Goal: Task Accomplishment & Management: Complete application form

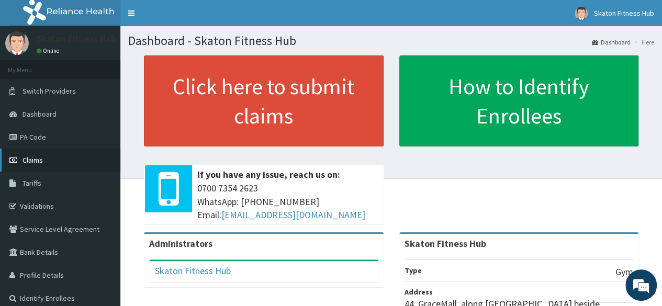
click at [42, 162] on span "Claims" at bounding box center [32, 159] width 20 height 9
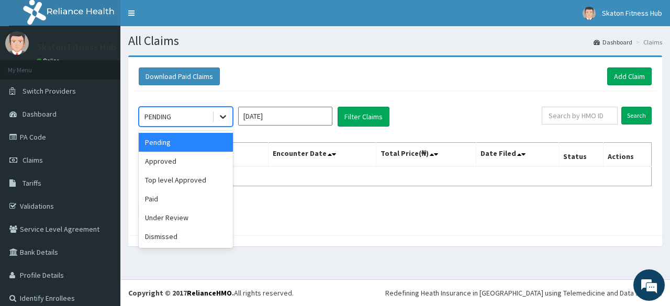
click at [216, 112] on div at bounding box center [222, 116] width 19 height 19
click at [201, 192] on div "Paid" at bounding box center [186, 198] width 94 height 19
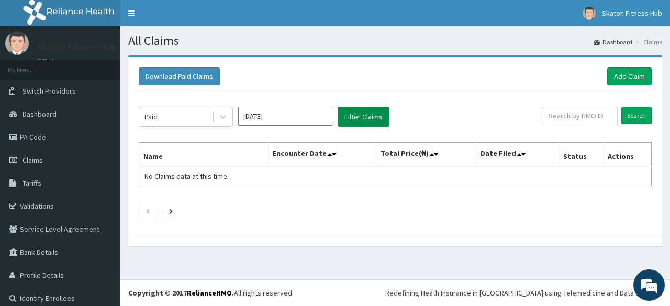
click at [364, 116] on button "Filter Claims" at bounding box center [363, 117] width 52 height 20
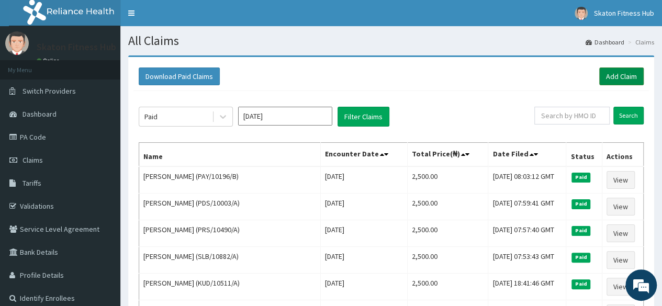
click at [619, 81] on link "Add Claim" at bounding box center [621, 76] width 44 height 18
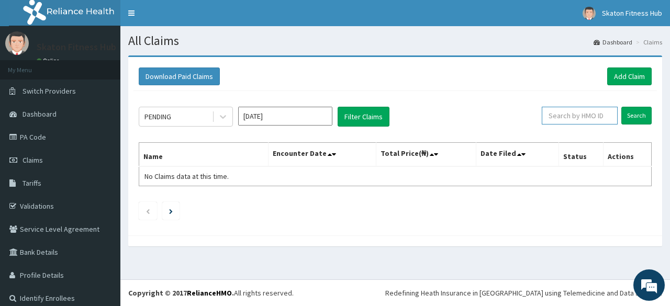
click at [563, 118] on input "text" at bounding box center [580, 116] width 76 height 18
click at [621, 107] on input "Search" at bounding box center [636, 116] width 30 height 18
click at [567, 117] on input "dit." at bounding box center [562, 116] width 67 height 18
type input "d"
type input "DIT"
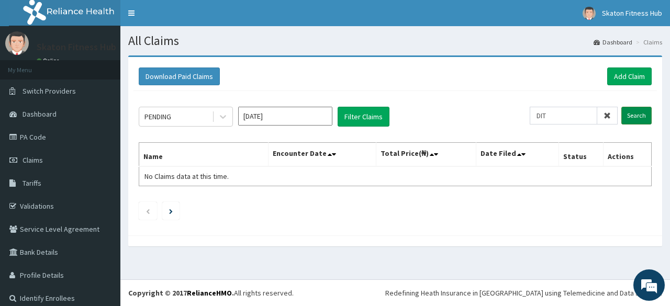
click at [632, 112] on input "Search" at bounding box center [636, 116] width 30 height 18
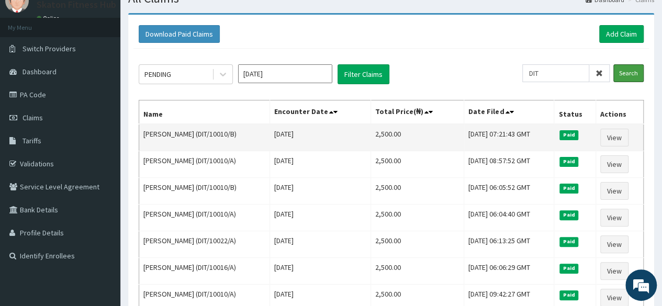
scroll to position [43, 0]
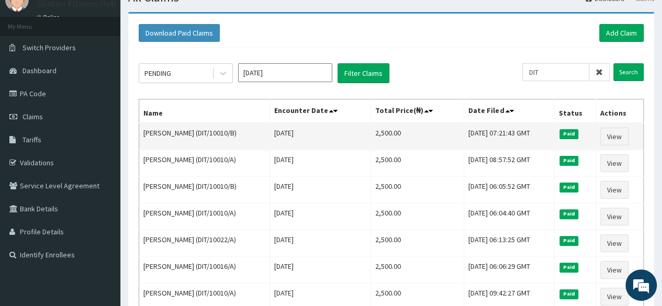
drag, startPoint x: 259, startPoint y: 130, endPoint x: 141, endPoint y: 142, distance: 118.3
click at [141, 142] on td "[PERSON_NAME] (DIT/10010/B)" at bounding box center [204, 136] width 131 height 27
copy td "[PERSON_NAME] (DIT/10010/B)"
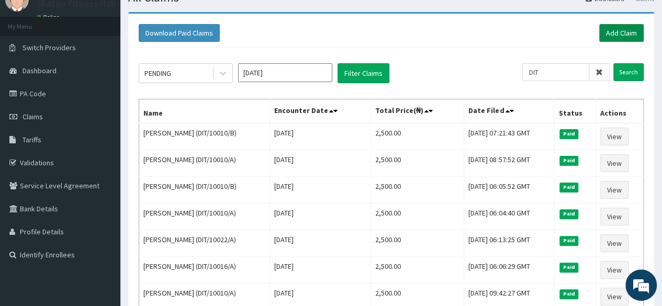
click at [612, 34] on link "Add Claim" at bounding box center [621, 33] width 44 height 18
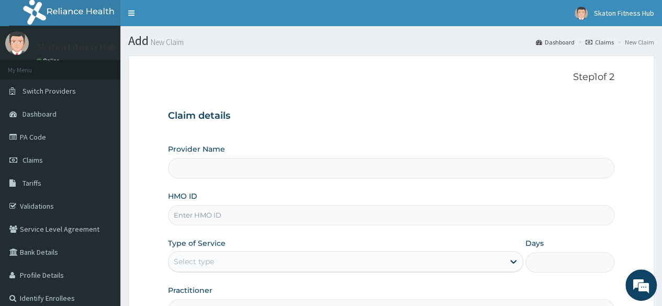
click at [205, 174] on input "Provider Name" at bounding box center [391, 168] width 446 height 20
type input "Skaton Fitness Hub"
type input "1"
click at [199, 216] on input "HMO ID" at bounding box center [391, 215] width 446 height 20
paste input "Shulammite Ucheagwu (DIT/10010/B)"
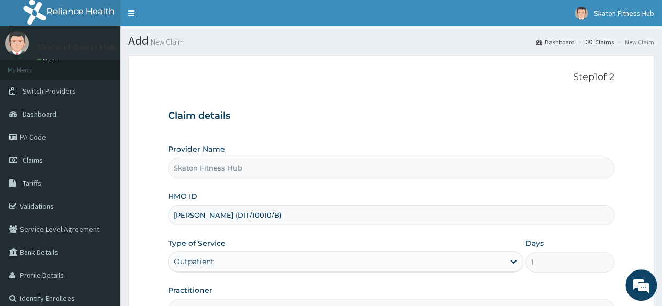
drag, startPoint x: 259, startPoint y: 215, endPoint x: 128, endPoint y: 224, distance: 131.6
click at [128, 224] on section "Step 1 of 2 Claim details Provider Name Skaton Fitness Hub HMO ID Shulammite Uc…" at bounding box center [391, 225] width 542 height 355
click at [216, 216] on input "DIT/10010/B)" at bounding box center [391, 215] width 446 height 20
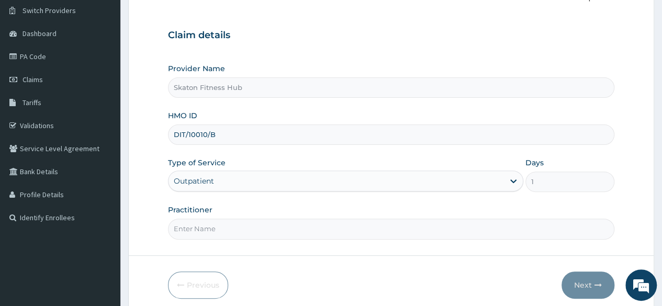
scroll to position [81, 0]
type input "DIT/10010/B"
click at [204, 227] on input "Practitioner" at bounding box center [391, 228] width 446 height 20
paste input "Shulammite Ucheagwu (DIT/10010/B)"
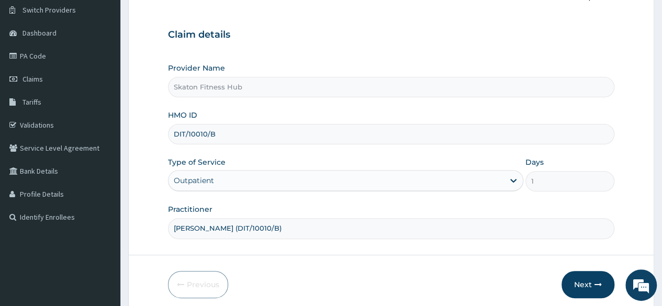
drag, startPoint x: 256, startPoint y: 228, endPoint x: 319, endPoint y: 234, distance: 63.0
click at [319, 234] on input "Shulammite Ucheagwu (DIT/10010/B)" at bounding box center [391, 228] width 446 height 20
type input "Shulammite Ucheagwu"
click at [585, 282] on button "Next" at bounding box center [587, 284] width 53 height 27
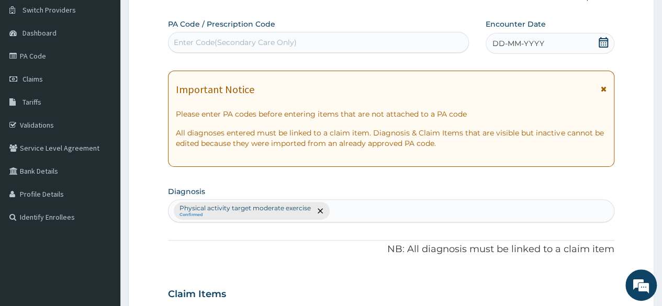
scroll to position [0, 0]
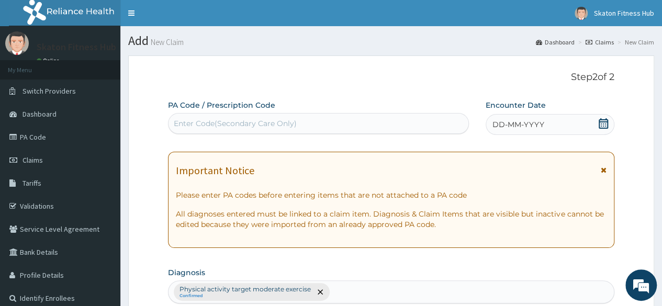
click at [307, 116] on div "Enter Code(Secondary Care Only)" at bounding box center [317, 123] width 299 height 17
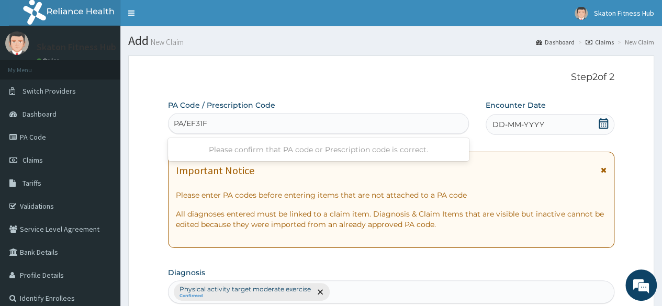
type input "PA/EF31F2"
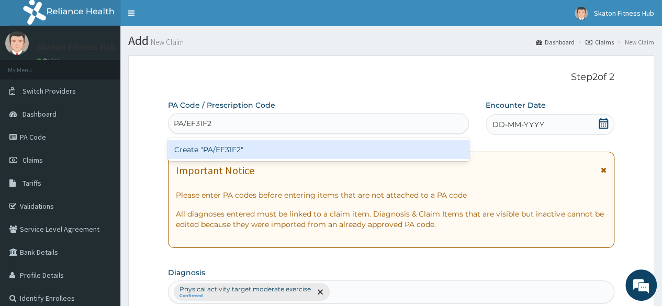
click at [303, 154] on div "Create "PA/EF31F2"" at bounding box center [318, 149] width 300 height 19
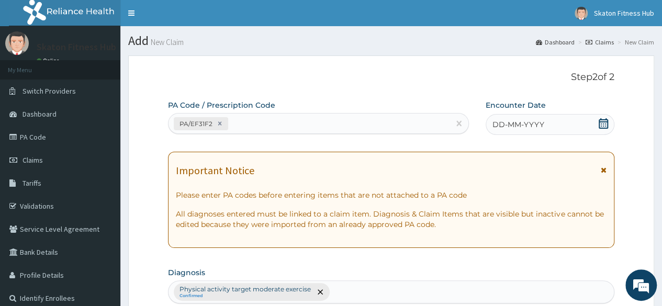
click at [607, 124] on icon at bounding box center [603, 123] width 9 height 10
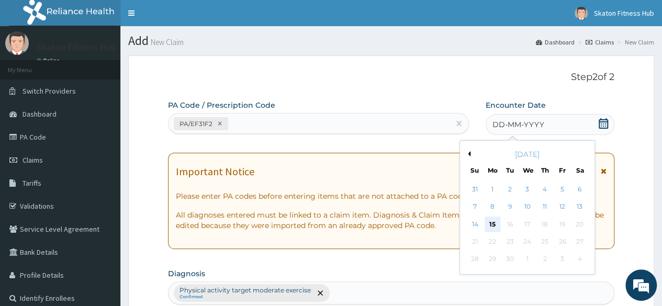
click at [491, 223] on div "15" at bounding box center [492, 225] width 16 height 16
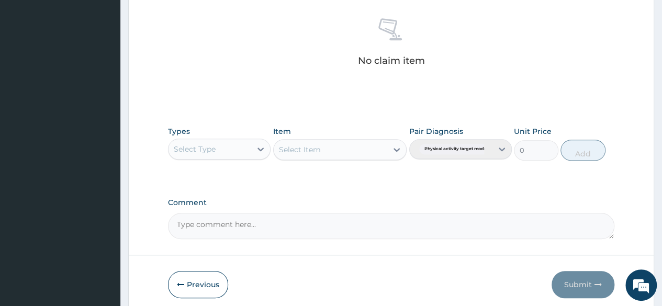
scroll to position [406, 0]
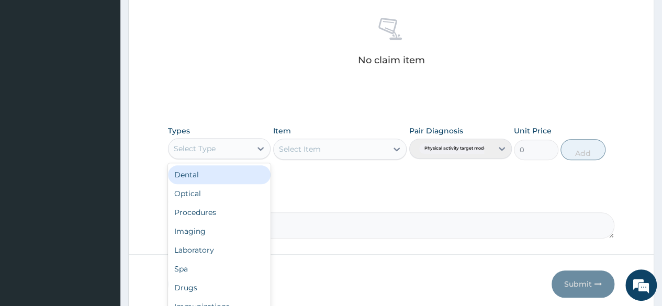
click at [211, 143] on div "Select Type" at bounding box center [195, 148] width 42 height 10
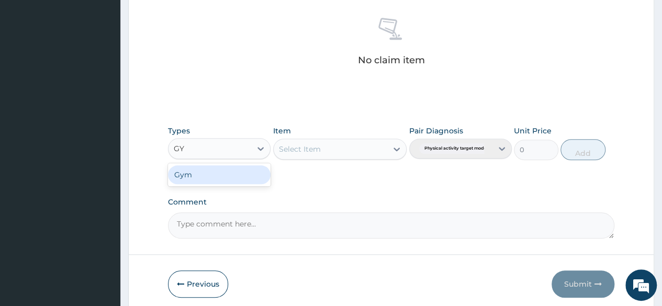
type input "GYM"
click at [185, 181] on div "Gym" at bounding box center [219, 174] width 103 height 19
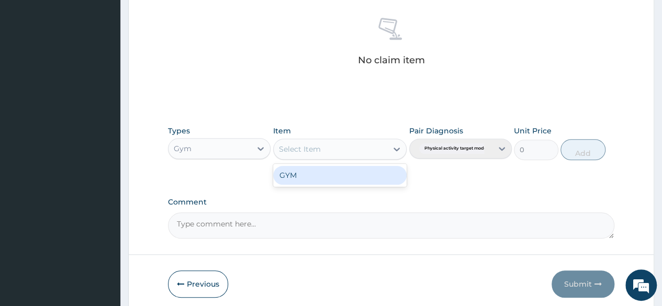
click at [308, 149] on div "Select Item" at bounding box center [300, 149] width 42 height 10
click at [299, 174] on div "GYM" at bounding box center [340, 175] width 134 height 19
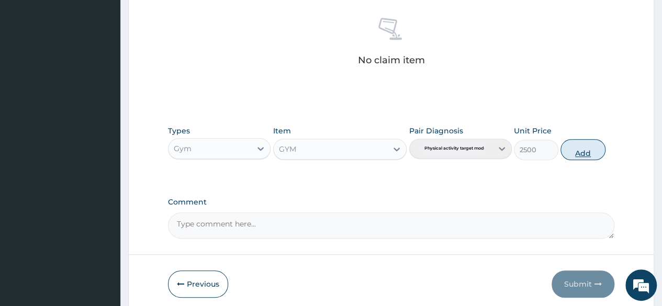
click at [582, 151] on button "Add" at bounding box center [582, 149] width 44 height 21
type input "0"
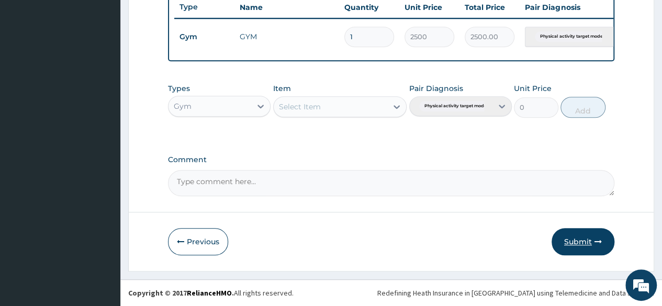
click at [572, 236] on button "Submit" at bounding box center [582, 241] width 63 height 27
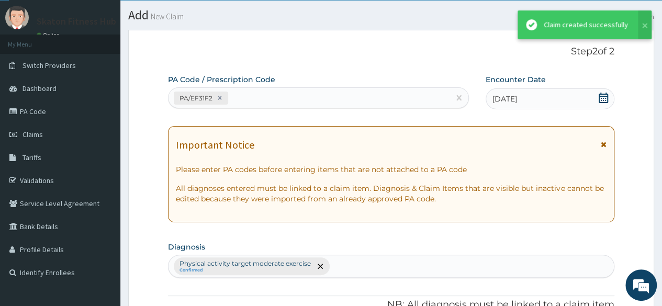
scroll to position [0, 0]
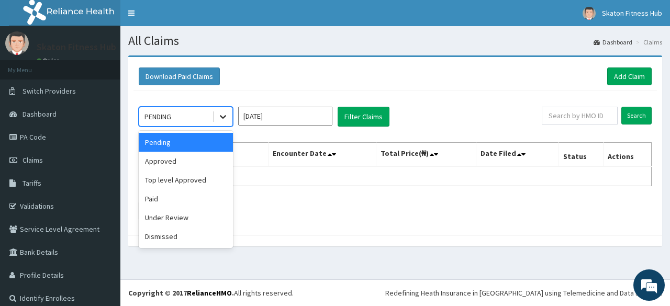
click at [224, 118] on icon at bounding box center [223, 116] width 10 height 10
click at [188, 194] on div "Paid" at bounding box center [186, 198] width 94 height 19
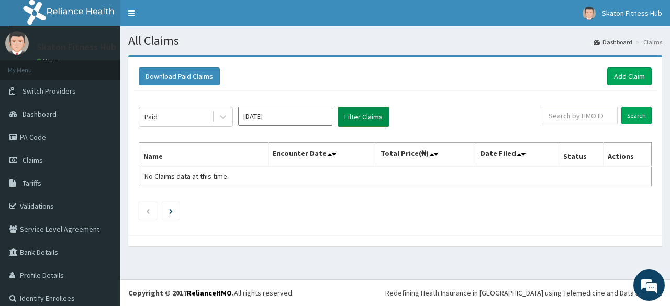
click at [355, 117] on button "Filter Claims" at bounding box center [363, 117] width 52 height 20
click at [573, 115] on input "text" at bounding box center [580, 116] width 76 height 18
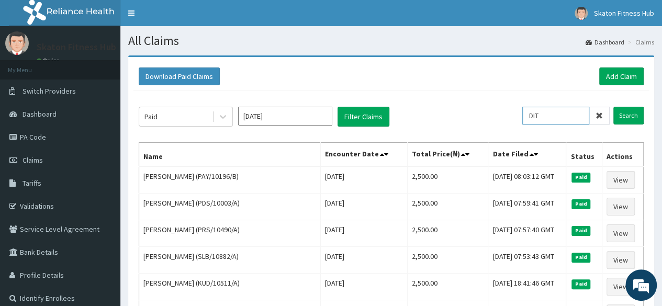
type input "DIT"
click at [613, 107] on input "Search" at bounding box center [628, 116] width 30 height 18
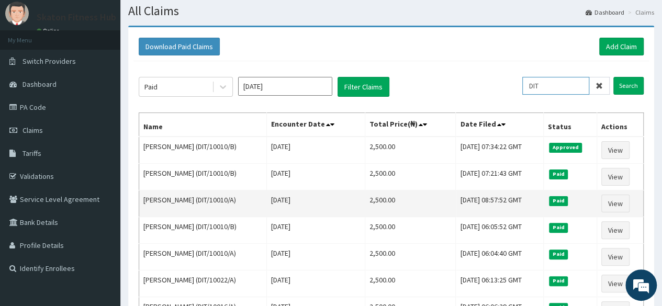
scroll to position [30, 0]
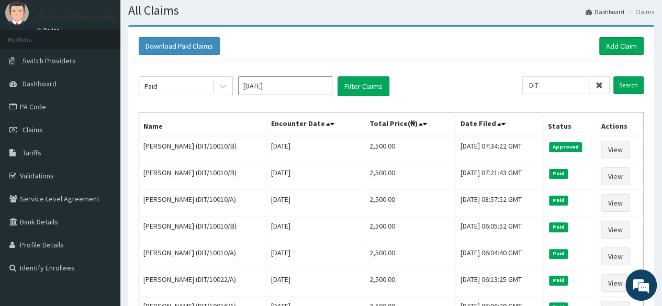
drag, startPoint x: 242, startPoint y: 198, endPoint x: 135, endPoint y: 207, distance: 107.6
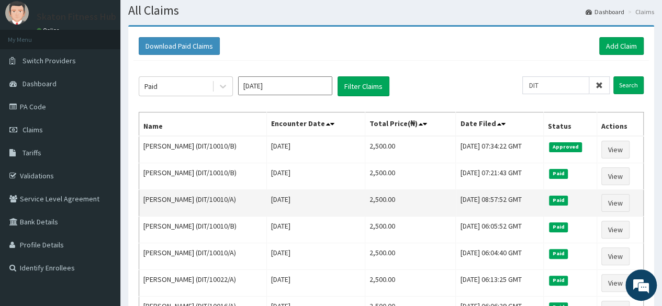
click at [244, 196] on td "Ikechi Ucheagwu (DIT/10010/A)" at bounding box center [203, 203] width 128 height 27
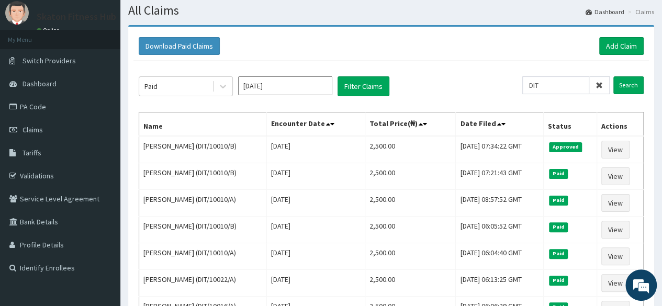
drag, startPoint x: 244, startPoint y: 196, endPoint x: 137, endPoint y: 208, distance: 107.4
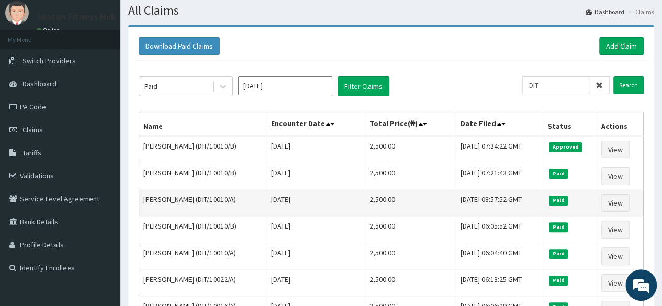
click at [242, 201] on td "[PERSON_NAME] (DIT/10010/A)" at bounding box center [203, 203] width 128 height 27
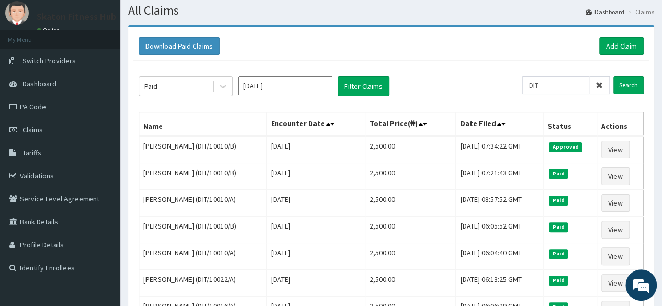
drag, startPoint x: 242, startPoint y: 201, endPoint x: 137, endPoint y: 211, distance: 105.1
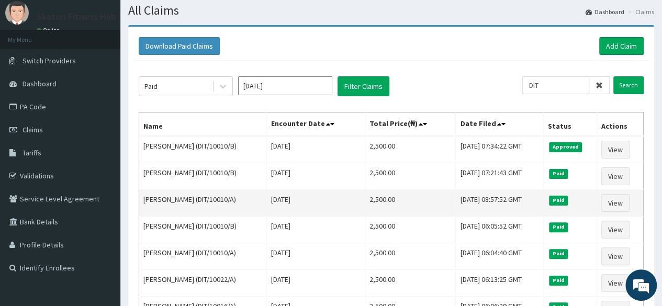
click at [240, 200] on td "[PERSON_NAME] (DIT/10010/A)" at bounding box center [203, 203] width 128 height 27
drag, startPoint x: 143, startPoint y: 200, endPoint x: 241, endPoint y: 204, distance: 98.4
click at [241, 204] on td "[PERSON_NAME] (DIT/10010/A)" at bounding box center [203, 203] width 128 height 27
copy td "[PERSON_NAME] (DIT/10010/A)"
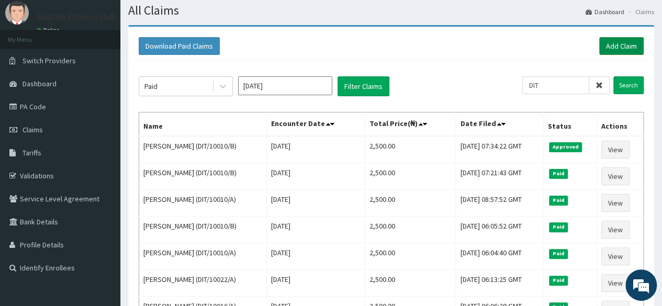
click at [622, 44] on link "Add Claim" at bounding box center [621, 46] width 44 height 18
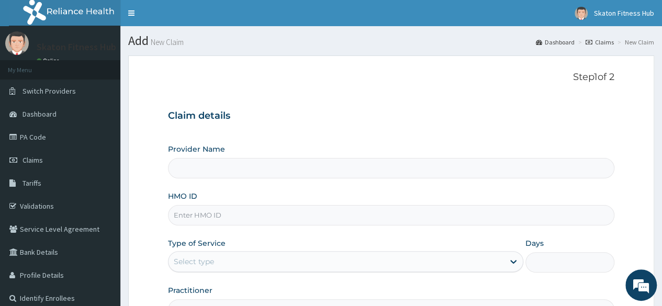
type input "Skaton Fitness Hub"
type input "1"
click at [189, 210] on input "HMO ID" at bounding box center [391, 215] width 446 height 20
paste input "[PERSON_NAME] (DIT/10010/A)"
drag, startPoint x: 238, startPoint y: 215, endPoint x: 146, endPoint y: 220, distance: 91.7
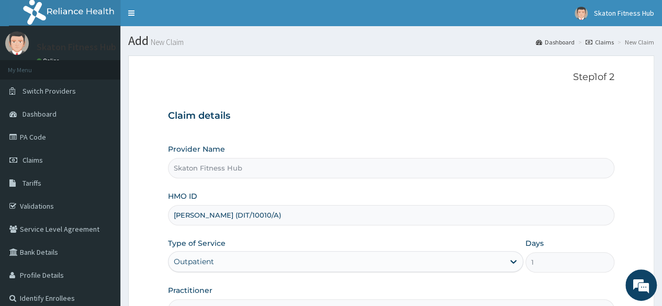
click at [146, 220] on form "Step 1 of 2 Claim details Provider Name Skaton Fitness Hub HMO ID [PERSON_NAME]…" at bounding box center [391, 225] width 526 height 340
click at [218, 215] on input "DIT/10010/A)" at bounding box center [391, 215] width 446 height 20
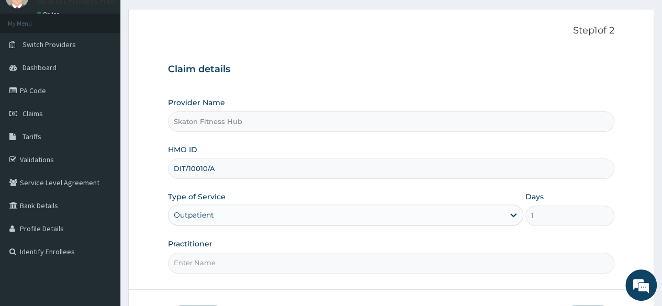
scroll to position [52, 0]
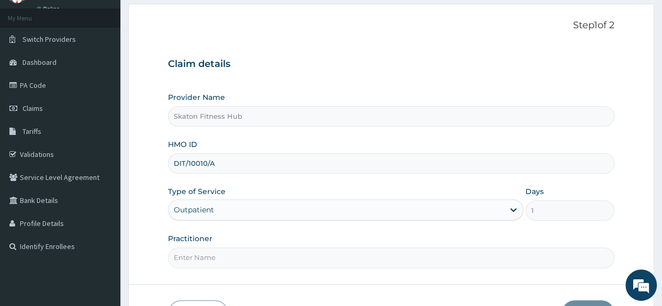
type input "DIT/10010/A"
click at [184, 253] on input "Practitioner" at bounding box center [391, 257] width 446 height 20
paste input "Ikechi Ucheagwu (DIT/10010/A)"
drag, startPoint x: 233, startPoint y: 255, endPoint x: 294, endPoint y: 253, distance: 60.7
click at [294, 253] on input "Ikechi Ucheagwu (DIT/10010/A)" at bounding box center [391, 257] width 446 height 20
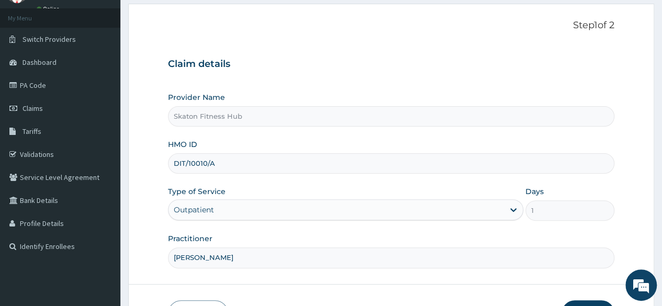
scroll to position [121, 0]
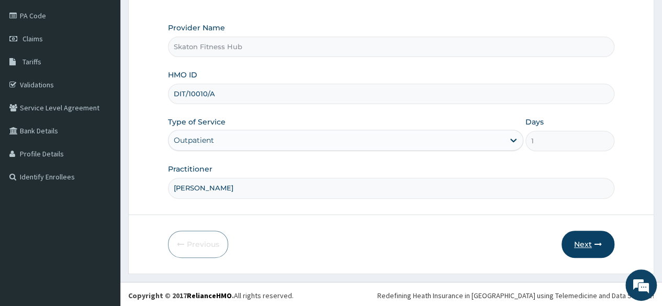
type input "Ikechi Ucheagwu"
click at [593, 238] on button "Next" at bounding box center [587, 244] width 53 height 27
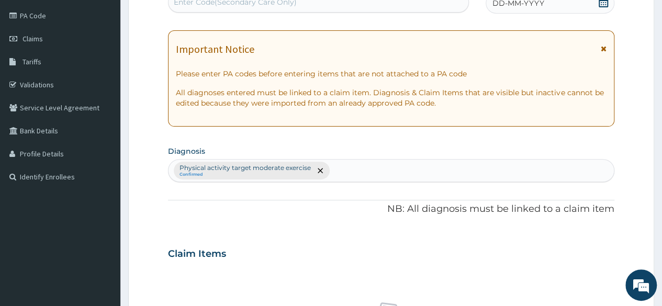
scroll to position [0, 0]
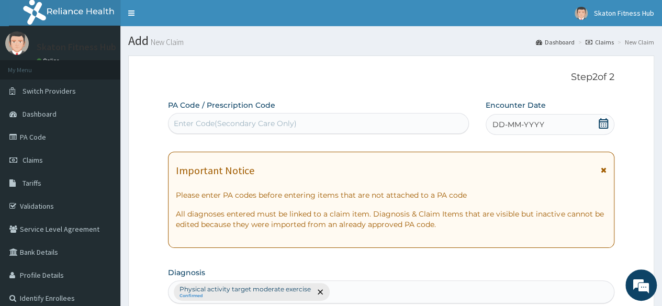
click at [305, 122] on div "Enter Code(Secondary Care Only)" at bounding box center [317, 123] width 299 height 17
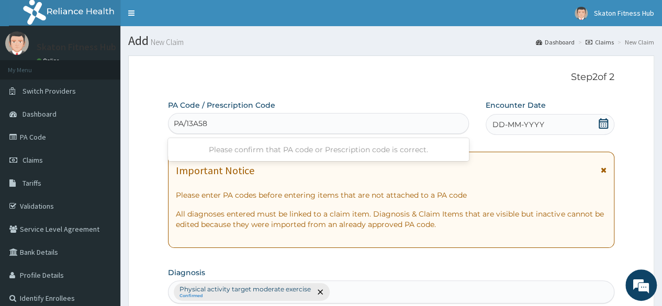
type input "PA/13A58B"
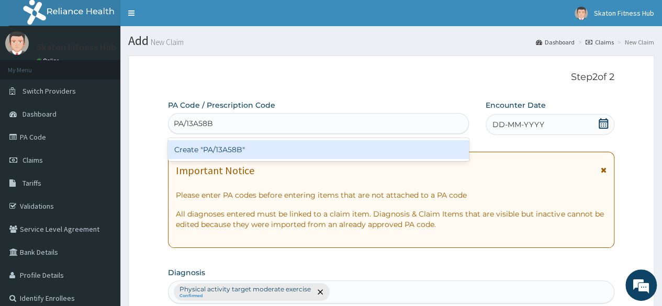
click at [279, 147] on div "Create "PA/13A58B"" at bounding box center [318, 149] width 300 height 19
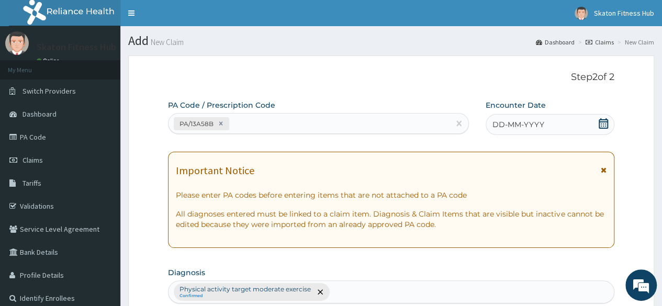
click at [603, 122] on icon at bounding box center [603, 123] width 9 height 10
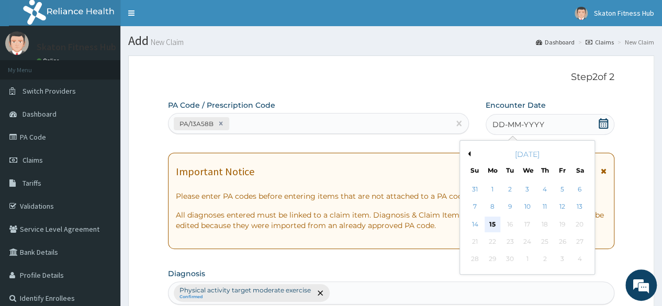
click at [488, 222] on div "15" at bounding box center [492, 225] width 16 height 16
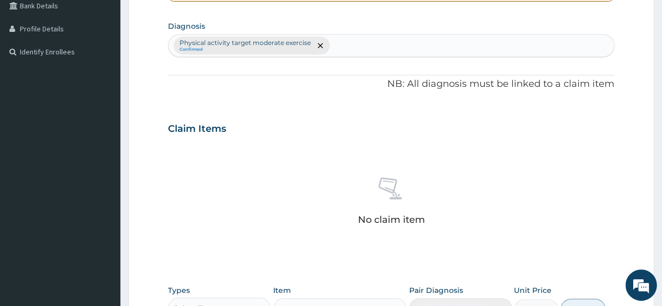
scroll to position [305, 0]
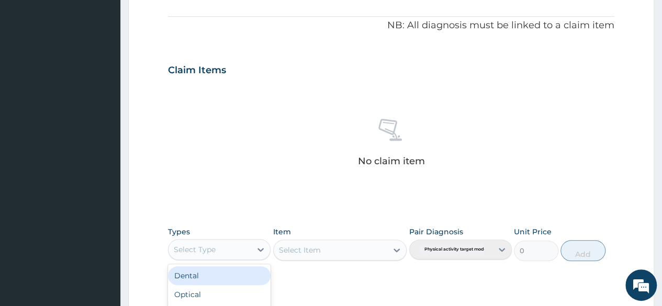
click at [195, 252] on div "Select Type" at bounding box center [195, 249] width 42 height 10
type input "GYM"
click at [190, 281] on div "Gym" at bounding box center [219, 275] width 103 height 19
click at [321, 247] on div "Select Item" at bounding box center [340, 250] width 134 height 21
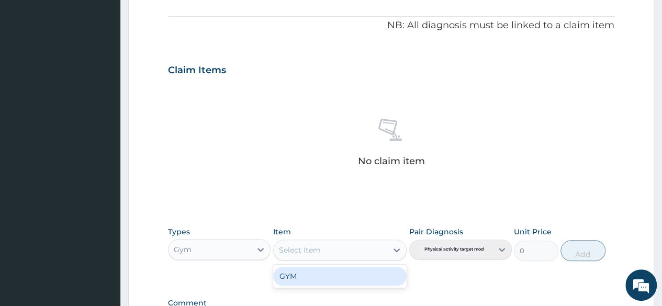
click at [321, 247] on div "Select Item" at bounding box center [331, 250] width 114 height 17
click at [320, 278] on div "GYM" at bounding box center [340, 276] width 134 height 19
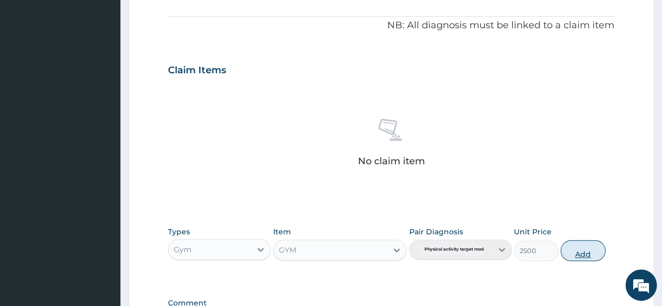
click at [585, 252] on button "Add" at bounding box center [582, 250] width 44 height 21
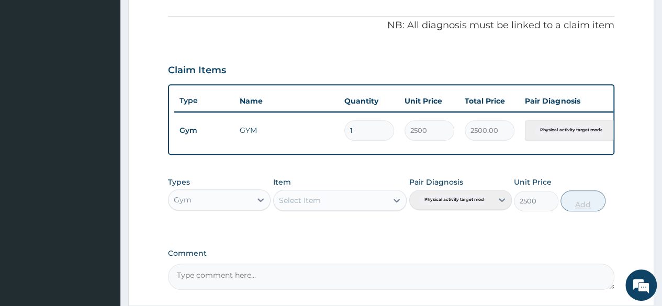
type input "0"
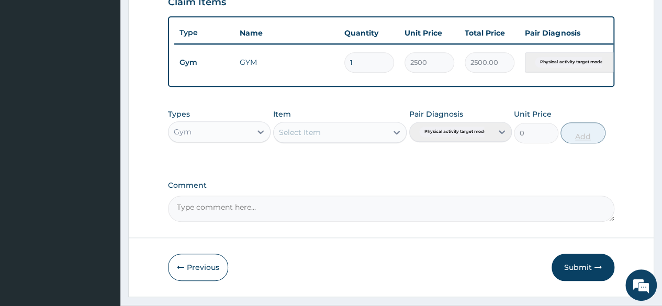
scroll to position [374, 0]
click at [574, 273] on button "Submit" at bounding box center [582, 266] width 63 height 27
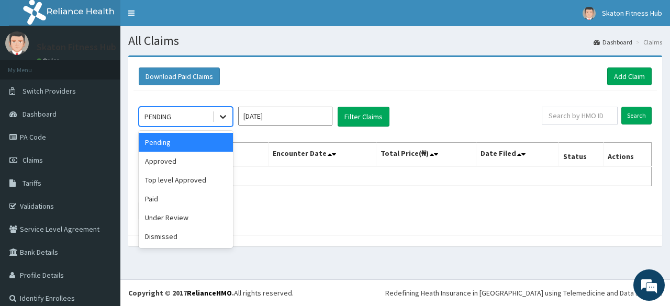
click at [230, 121] on div at bounding box center [222, 116] width 19 height 19
click at [189, 200] on div "Paid" at bounding box center [186, 198] width 94 height 19
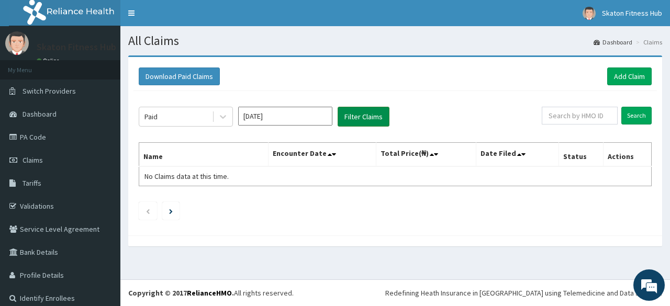
click at [359, 112] on button "Filter Claims" at bounding box center [363, 117] width 52 height 20
click at [368, 114] on button "Filter Claims" at bounding box center [363, 117] width 52 height 20
